Goal: Task Accomplishment & Management: Manage account settings

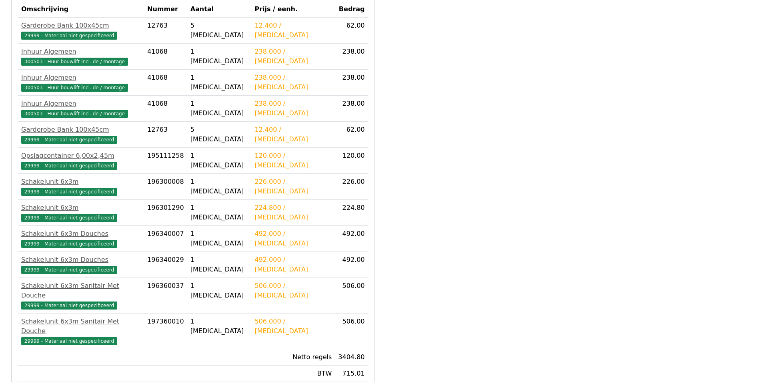
scroll to position [235, 0]
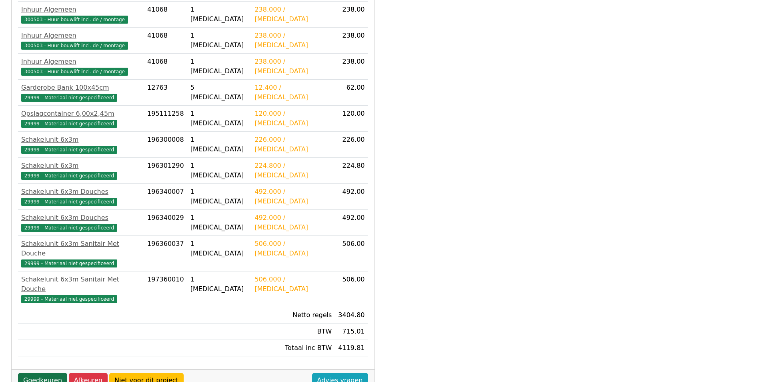
click at [35, 373] on link "Goedkeuren" at bounding box center [42, 380] width 49 height 15
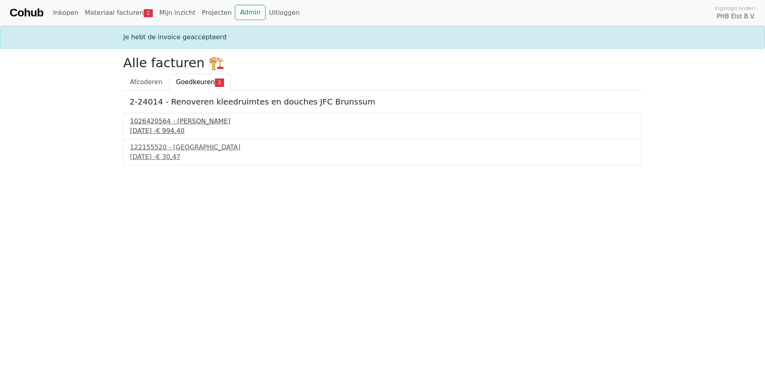
click at [160, 131] on div "[DATE] - € 994,40" at bounding box center [382, 131] width 505 height 10
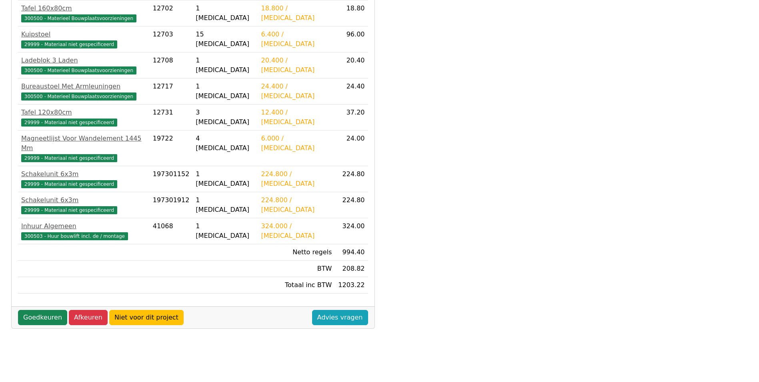
scroll to position [212, 0]
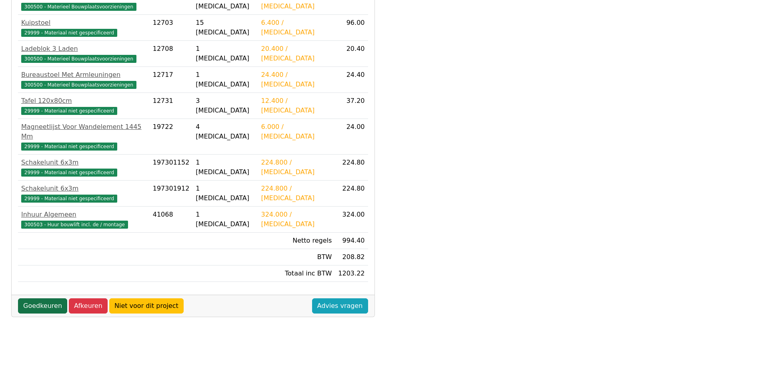
click at [44, 298] on link "Goedkeuren" at bounding box center [42, 305] width 49 height 15
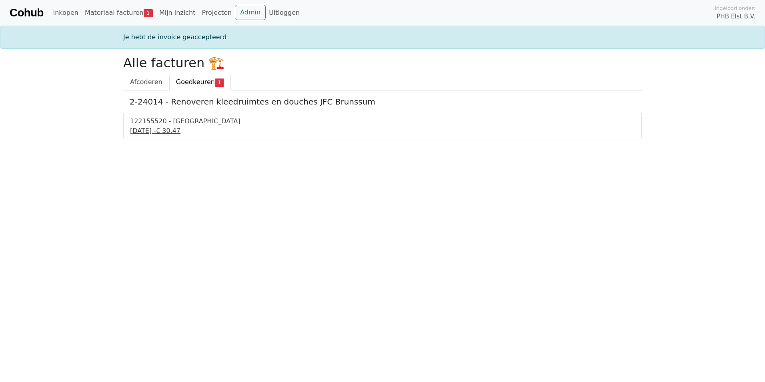
click at [145, 129] on div "[DATE] - € 30,47" at bounding box center [382, 131] width 505 height 10
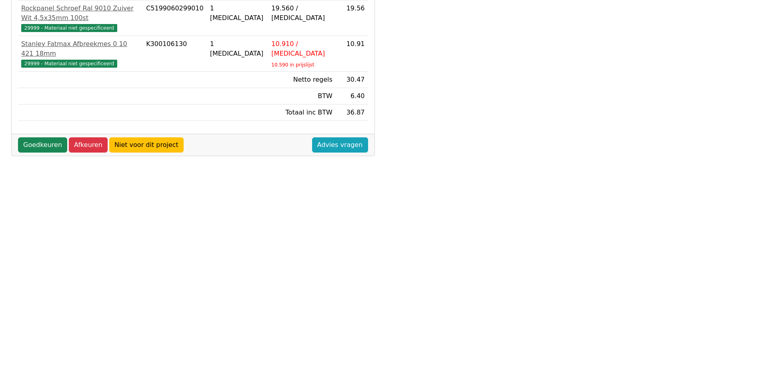
scroll to position [212, 0]
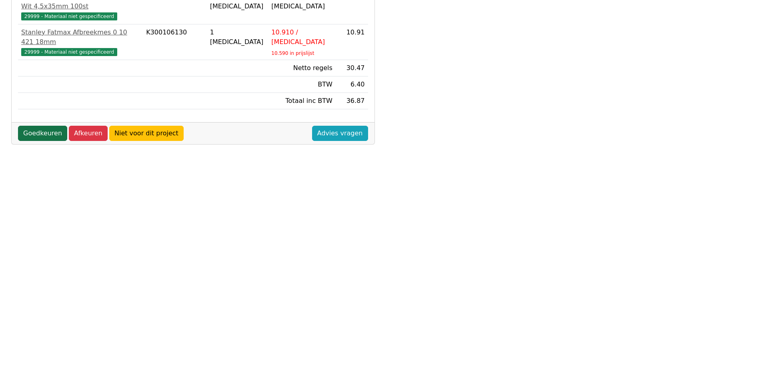
click at [47, 126] on link "Goedkeuren" at bounding box center [42, 133] width 49 height 15
